Goal: Transaction & Acquisition: Book appointment/travel/reservation

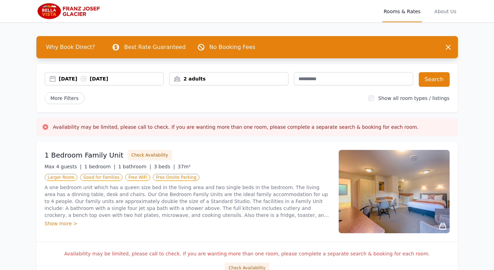
click at [253, 159] on div "1 Bedroom Family Unit Check Availability" at bounding box center [187, 155] width 285 height 10
click at [438, 78] on button "Search" at bounding box center [433, 79] width 31 height 15
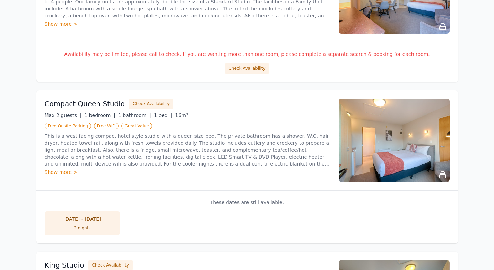
scroll to position [200, 0]
click at [416, 164] on img at bounding box center [393, 139] width 111 height 83
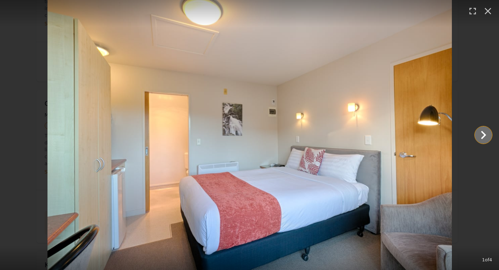
click at [484, 133] on icon "Show slide 2 of 4" at bounding box center [483, 135] width 5 height 8
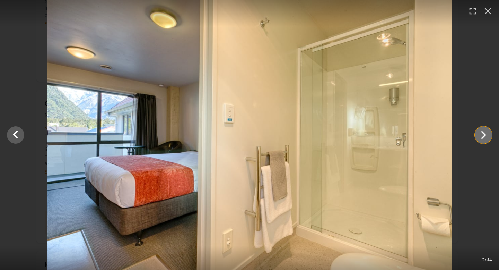
click at [484, 133] on icon "Show slide 3 of 4" at bounding box center [483, 135] width 5 height 8
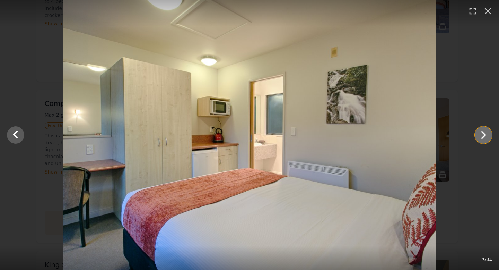
click at [484, 133] on icon "Show slide 4 of 4" at bounding box center [483, 135] width 5 height 8
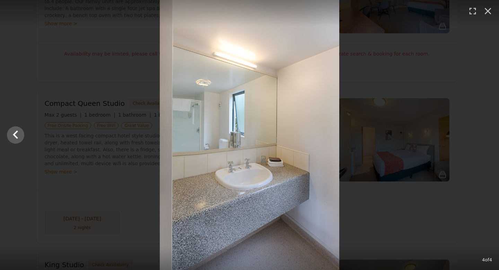
click at [484, 133] on div at bounding box center [249, 135] width 499 height 270
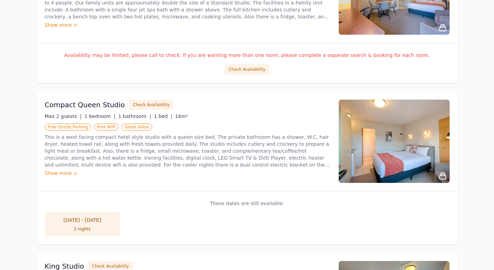
scroll to position [202, 0]
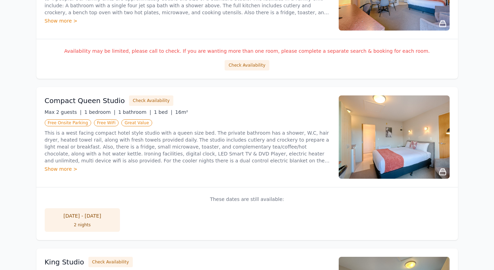
click at [99, 224] on div "2 nights" at bounding box center [83, 225] width 62 height 6
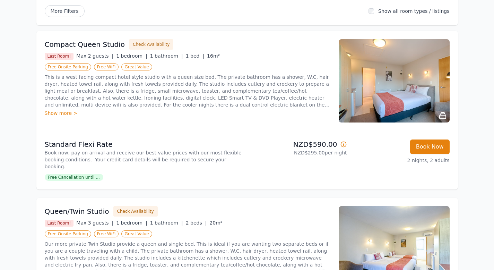
scroll to position [95, 0]
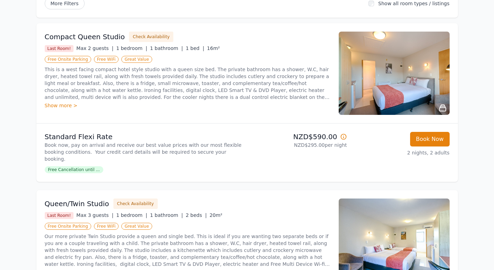
click at [97, 166] on span "Free Cancellation until ..." at bounding box center [74, 169] width 59 height 7
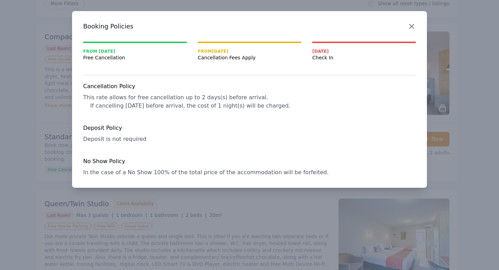
click at [410, 25] on icon "button" at bounding box center [411, 26] width 4 height 4
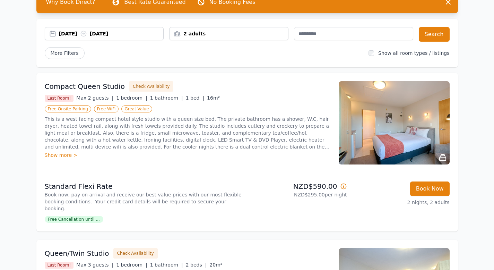
scroll to position [0, 0]
